Goal: Book appointment/travel/reservation

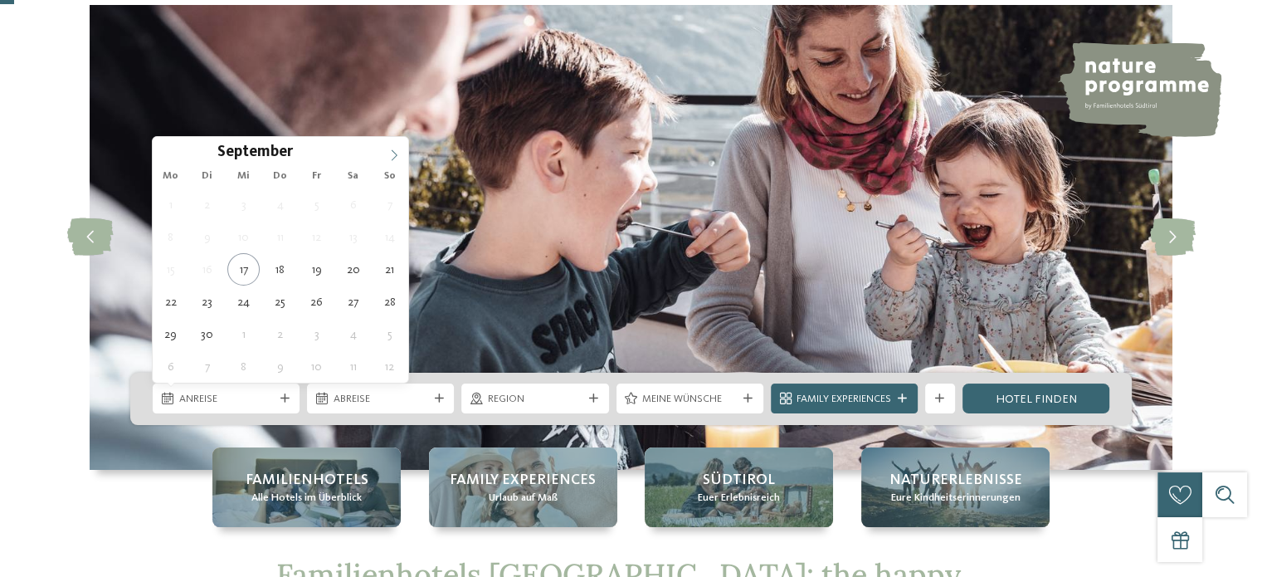
click at [392, 150] on icon at bounding box center [395, 155] width 6 height 11
type div "[DATE]"
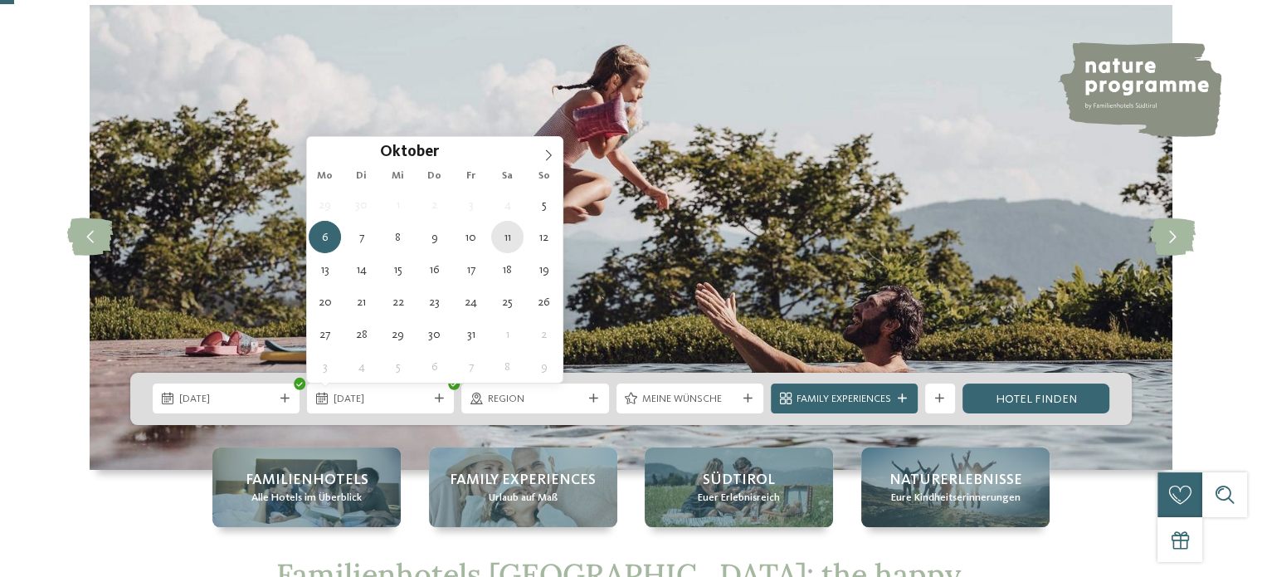
type div "[DATE]"
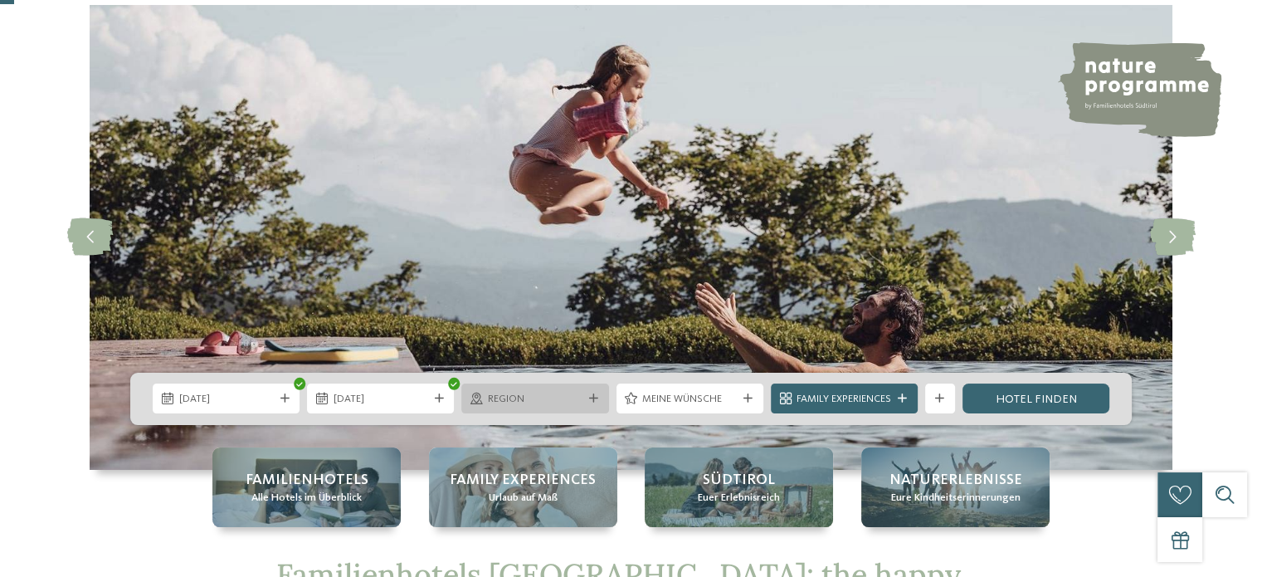
click at [527, 397] on span "Region" at bounding box center [535, 399] width 95 height 15
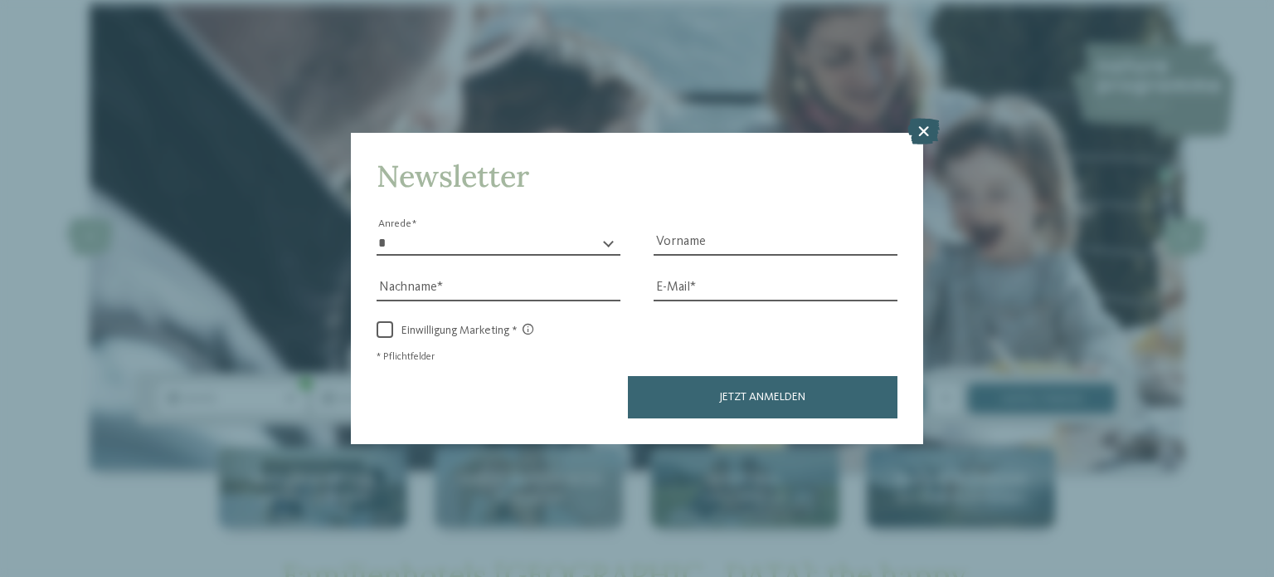
click at [926, 132] on icon at bounding box center [924, 131] width 32 height 27
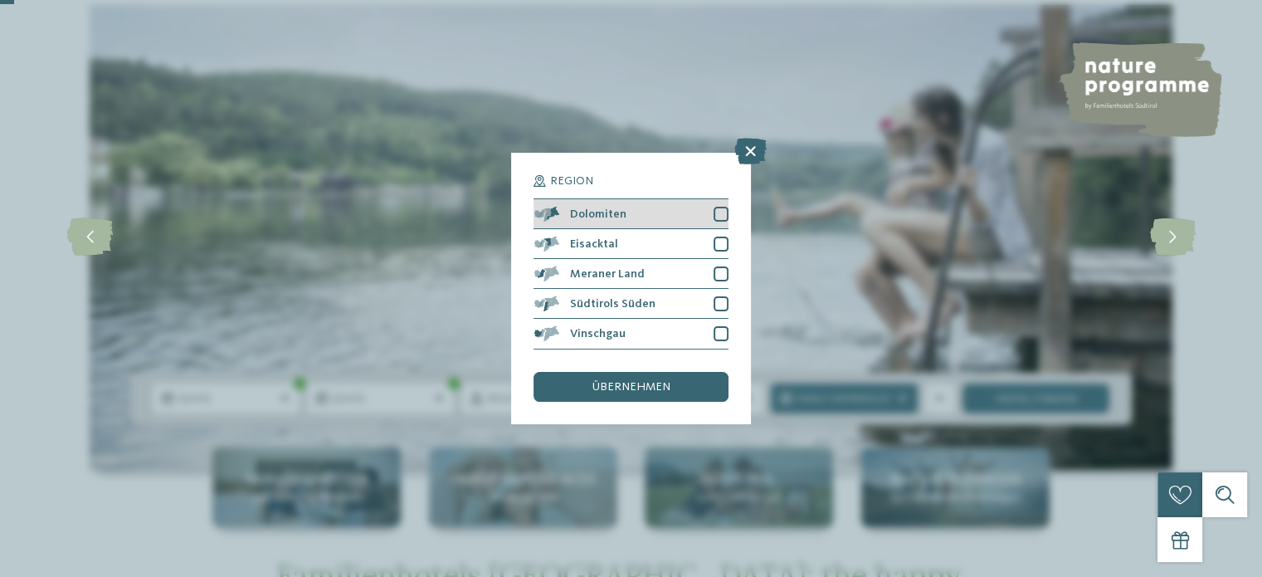
click at [724, 212] on div at bounding box center [721, 214] width 15 height 15
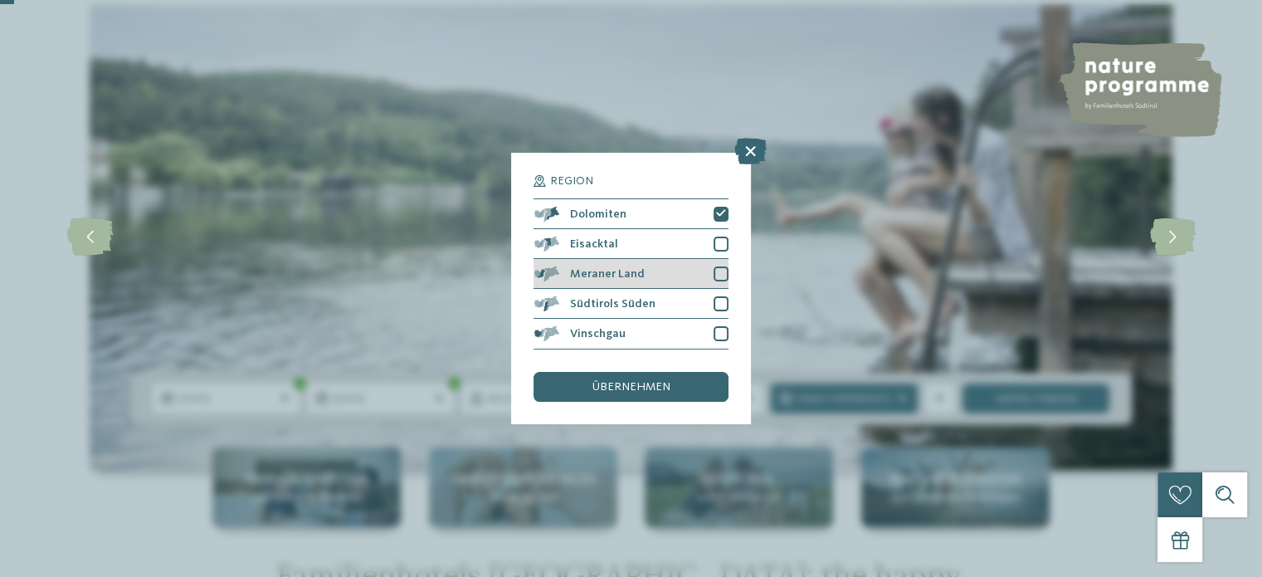
click at [716, 273] on div at bounding box center [721, 273] width 15 height 15
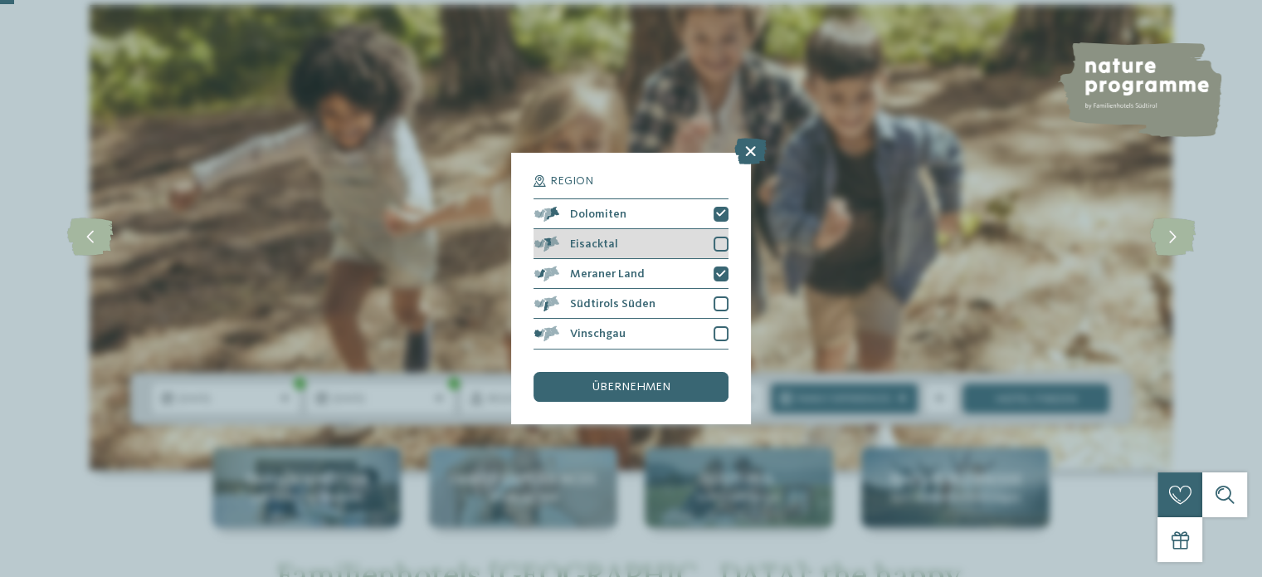
click at [716, 240] on div at bounding box center [721, 243] width 15 height 15
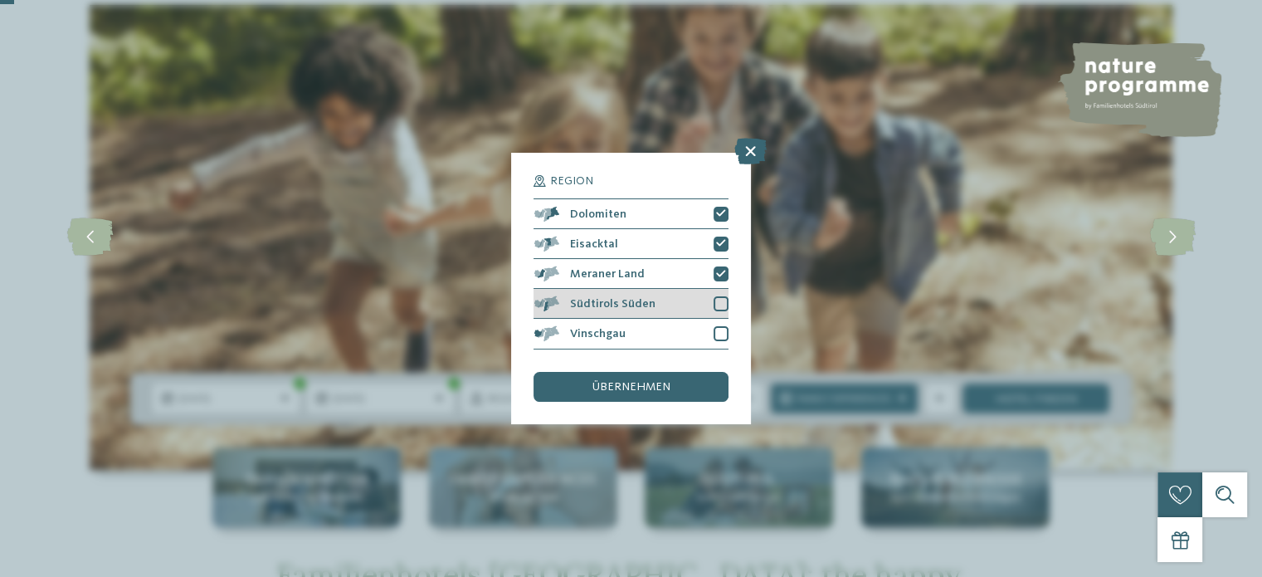
click at [723, 301] on div at bounding box center [721, 303] width 15 height 15
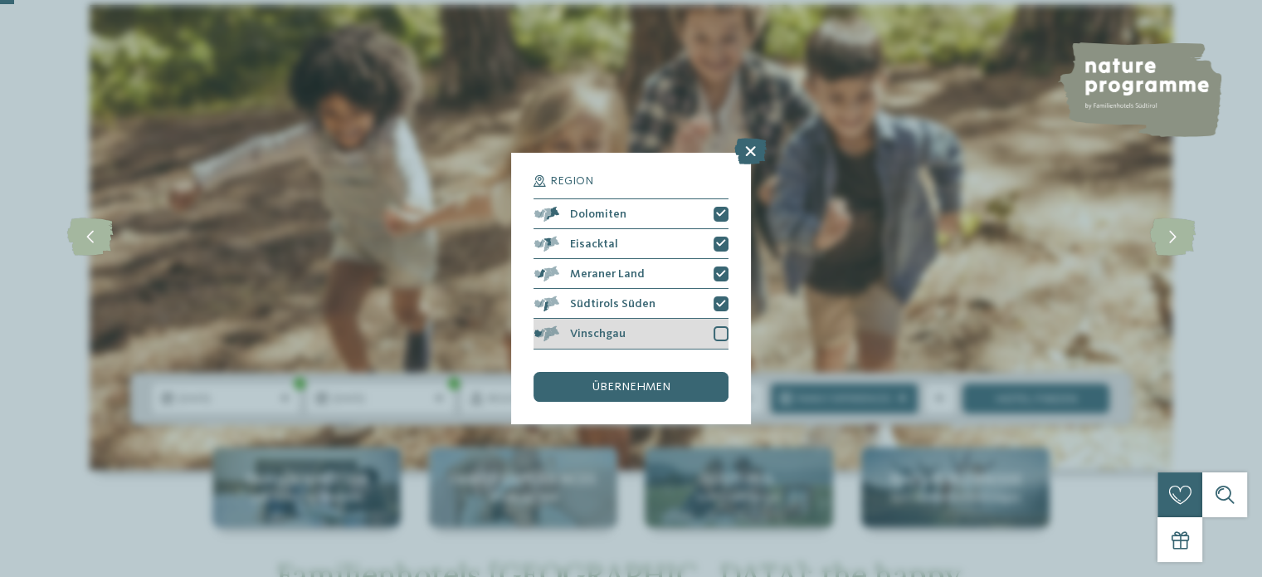
click at [719, 329] on div at bounding box center [721, 333] width 15 height 15
click at [704, 372] on div "übernehmen" at bounding box center [631, 387] width 194 height 30
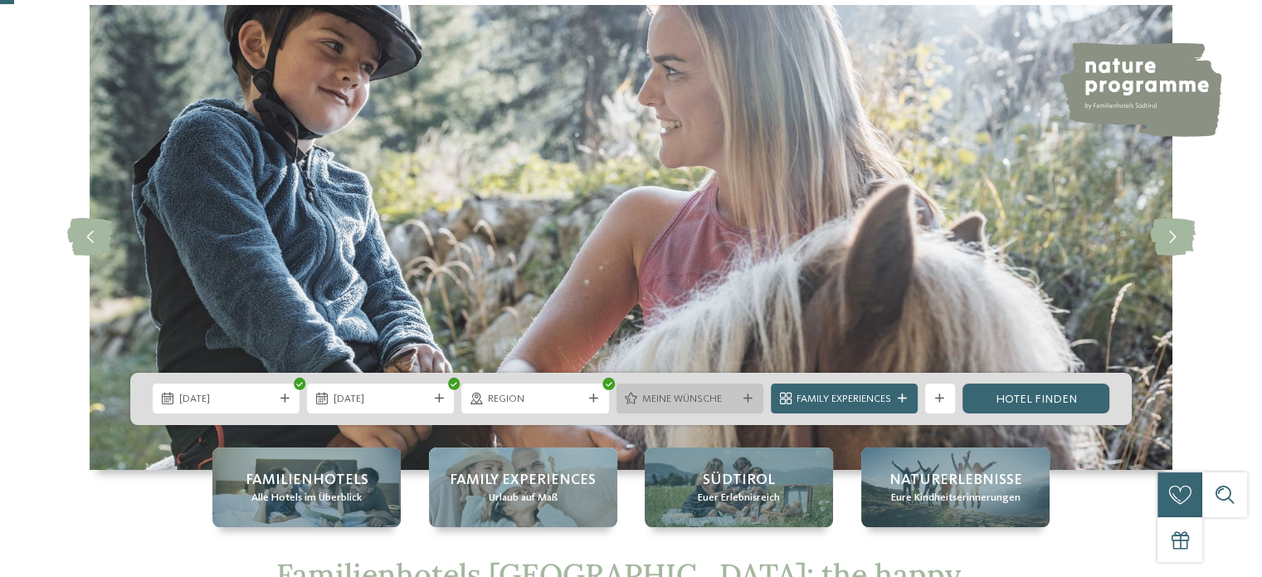
click at [710, 394] on span "Meine Wünsche" at bounding box center [689, 399] width 95 height 15
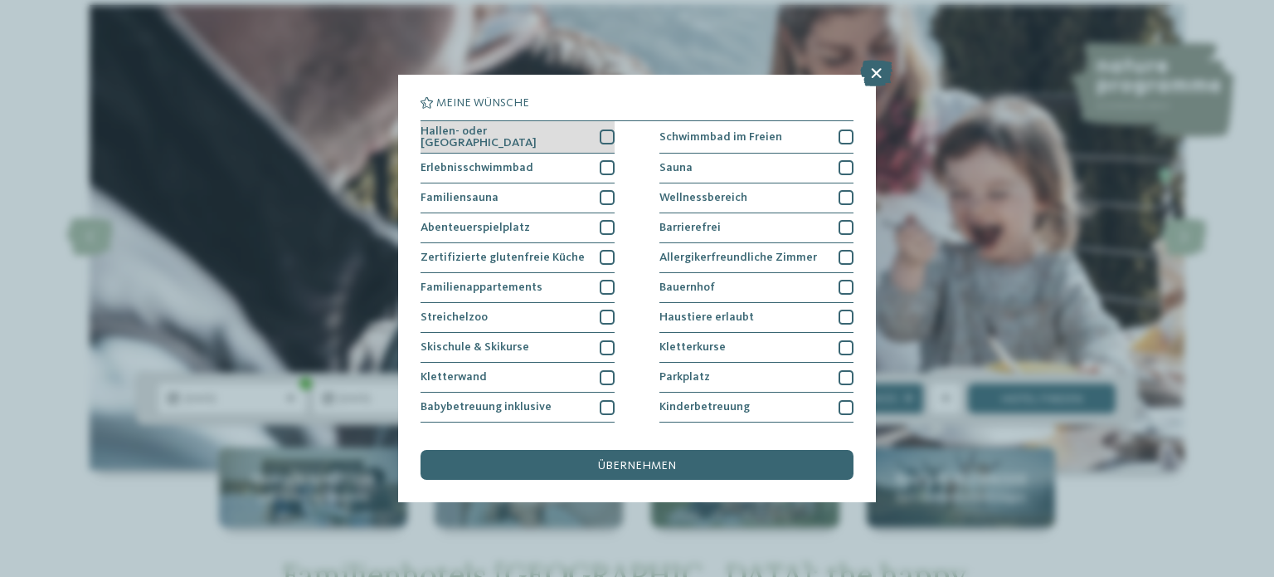
click at [607, 130] on div at bounding box center [607, 136] width 15 height 15
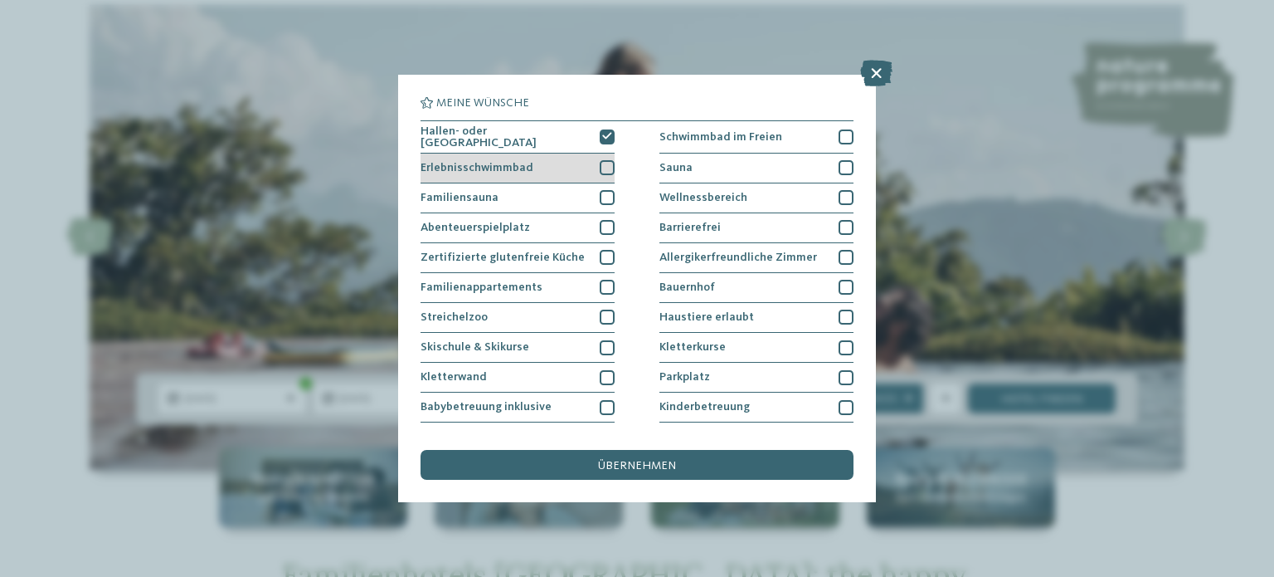
click at [604, 166] on div at bounding box center [607, 167] width 15 height 15
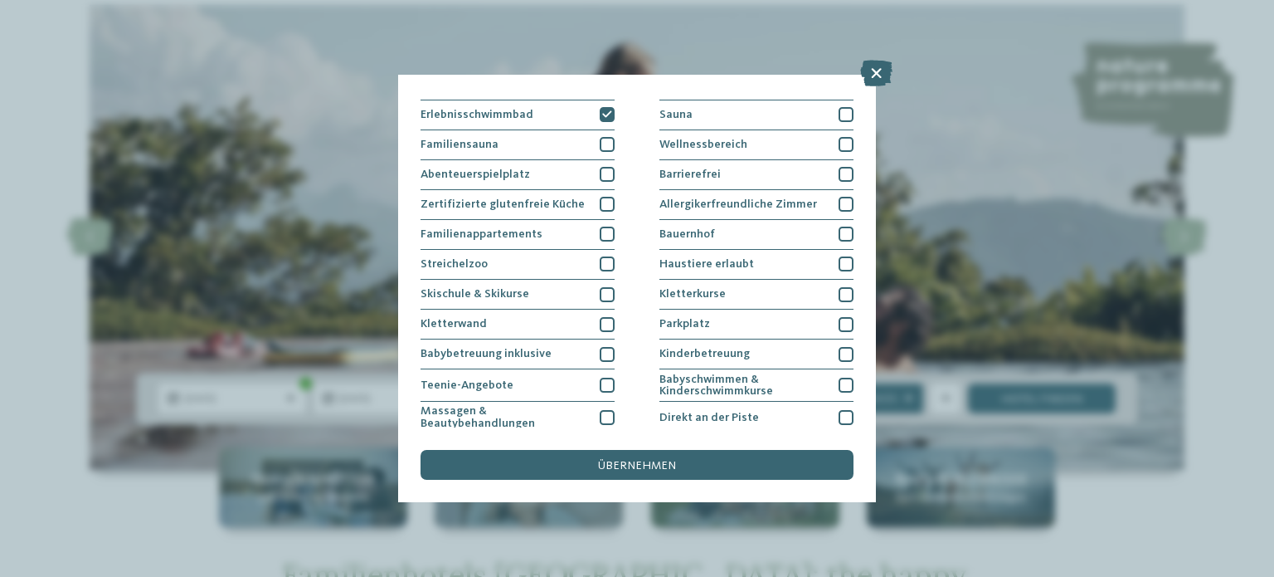
scroll to position [56, 0]
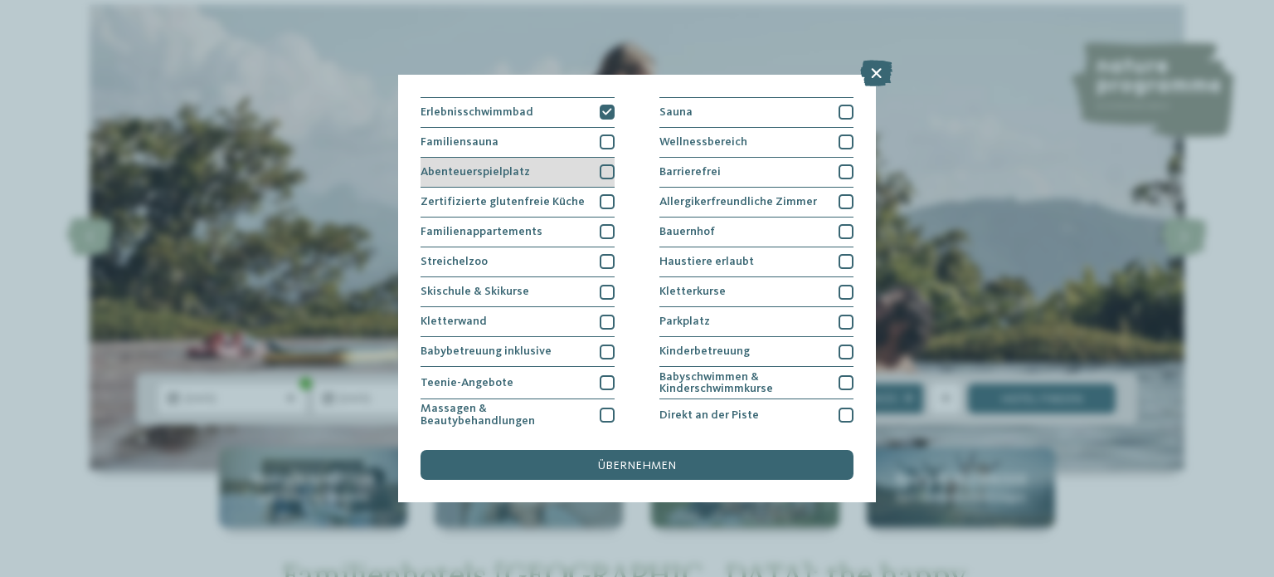
click at [603, 172] on div at bounding box center [607, 171] width 15 height 15
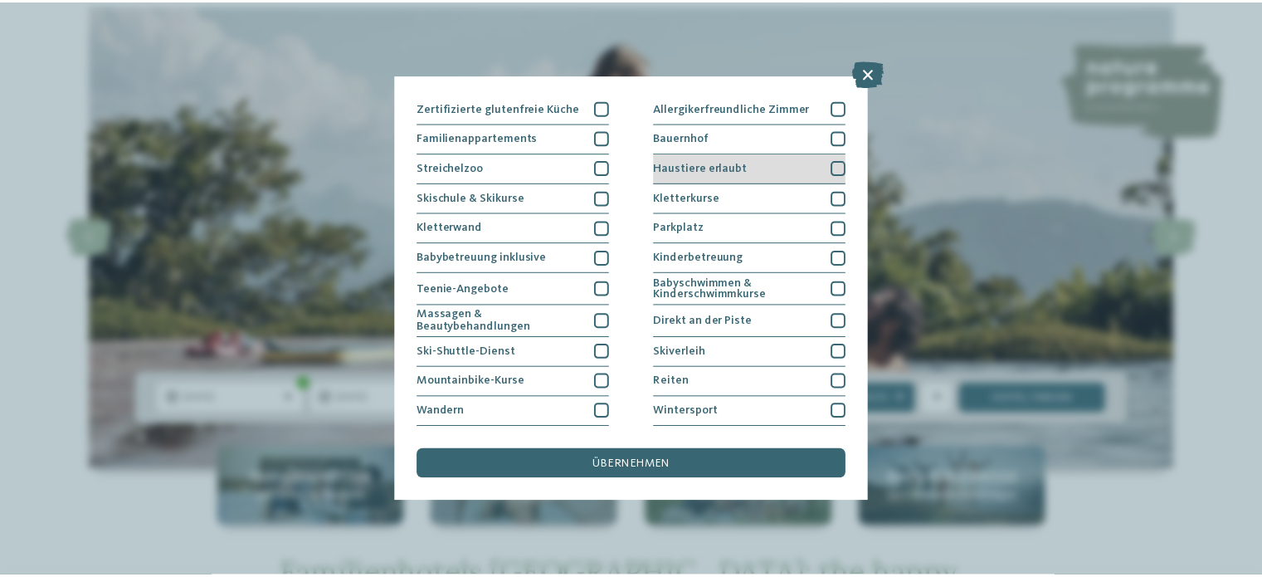
scroll to position [206, 0]
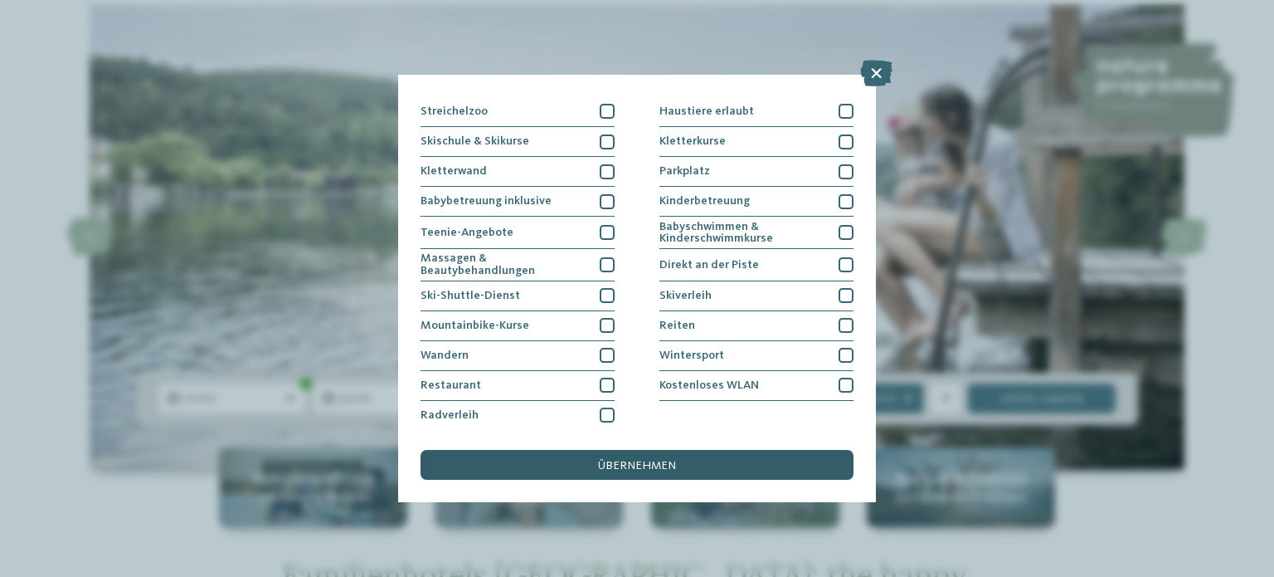
click at [638, 465] on span "übernehmen" at bounding box center [637, 466] width 78 height 12
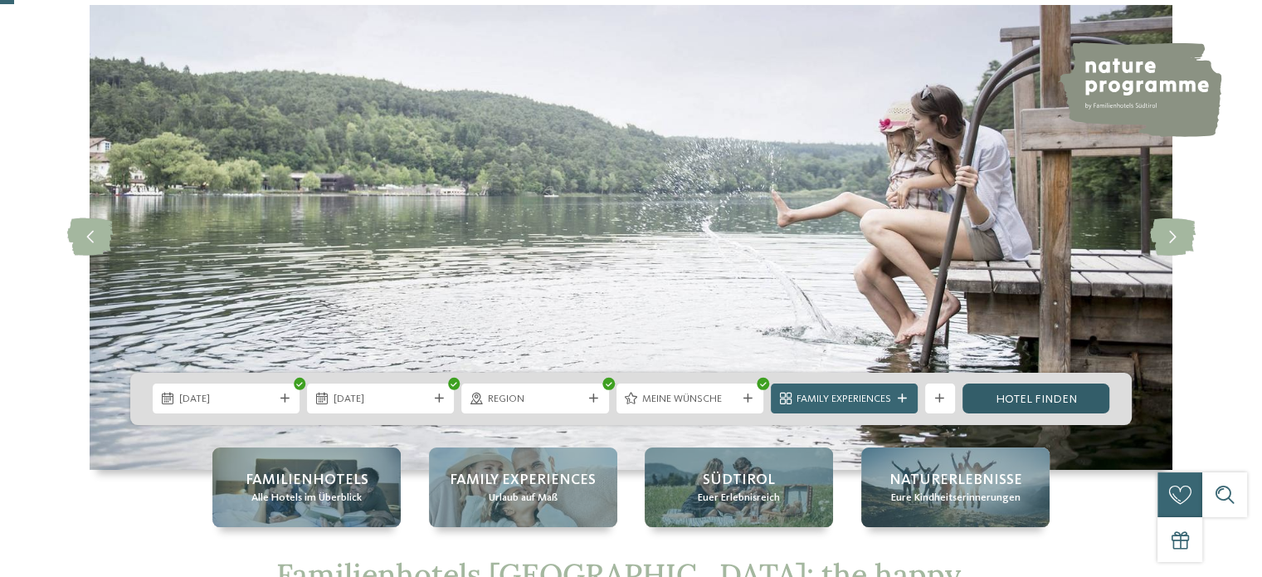
click at [1010, 402] on link "Hotel finden" at bounding box center [1035, 398] width 147 height 30
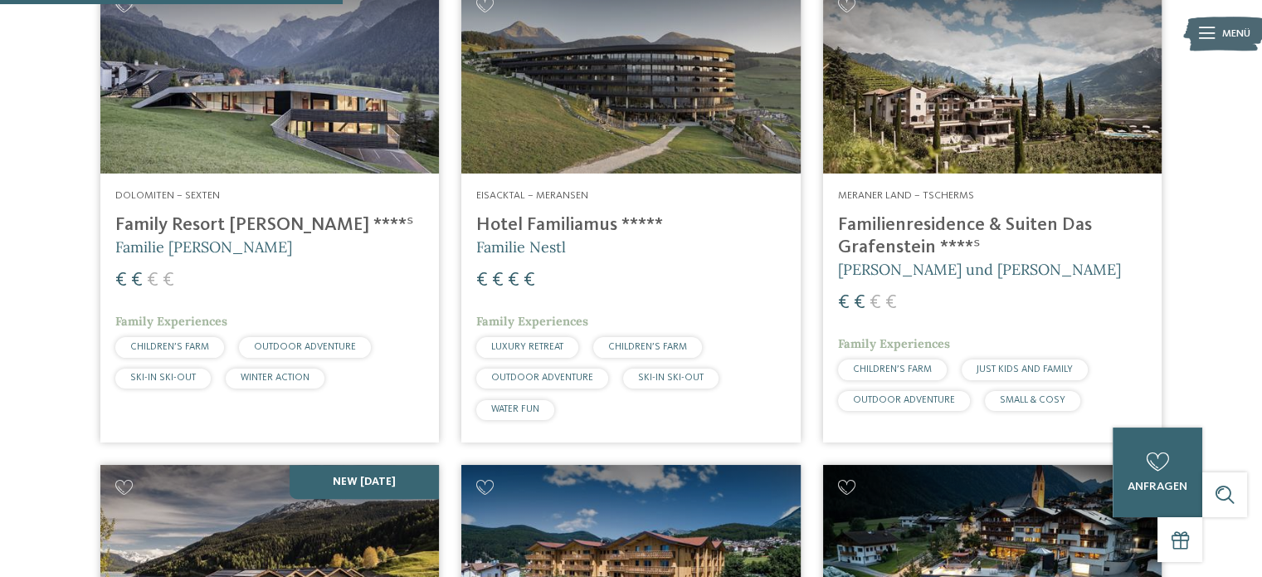
scroll to position [638, 0]
click at [941, 220] on h4 "Familienresidence & Suiten Das Grafenstein ****ˢ" at bounding box center [992, 236] width 309 height 45
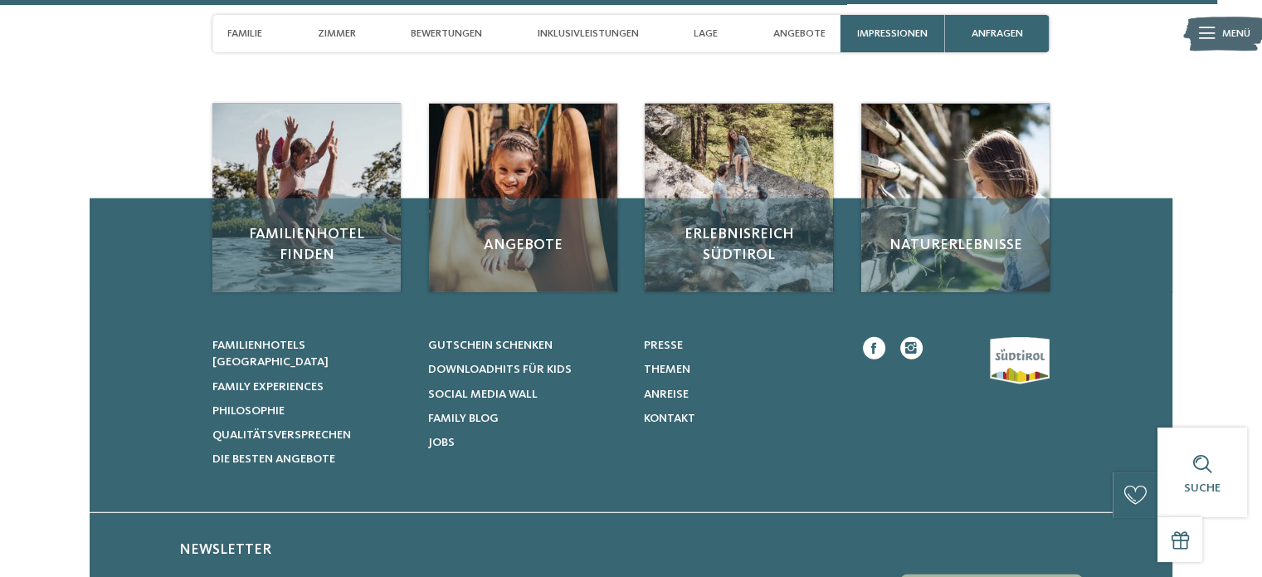
scroll to position [4807, 0]
